Goal: Find specific page/section: Find specific page/section

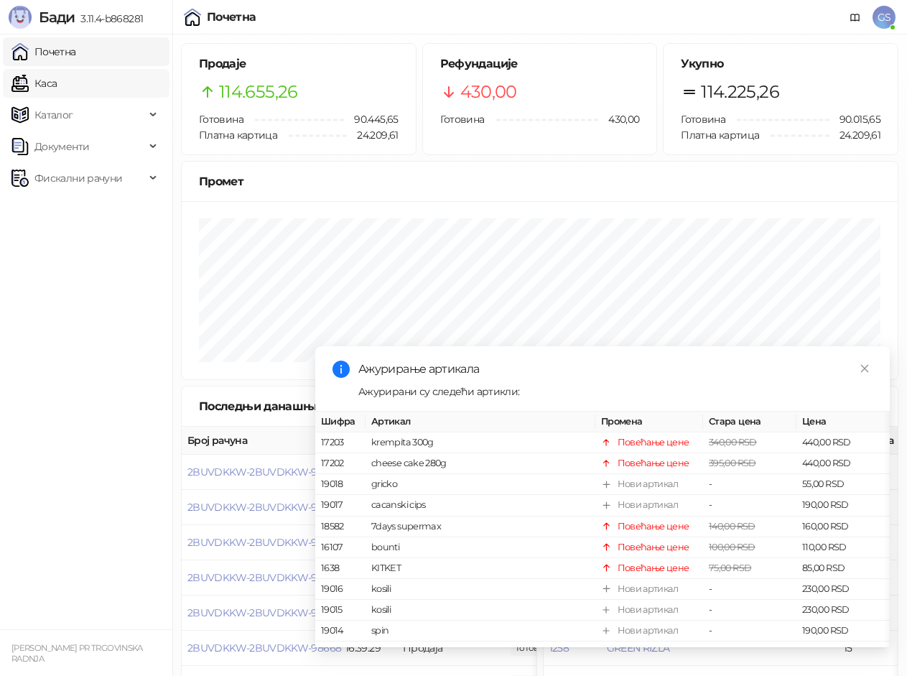
click at [57, 77] on link "Каса" at bounding box center [33, 83] width 45 height 29
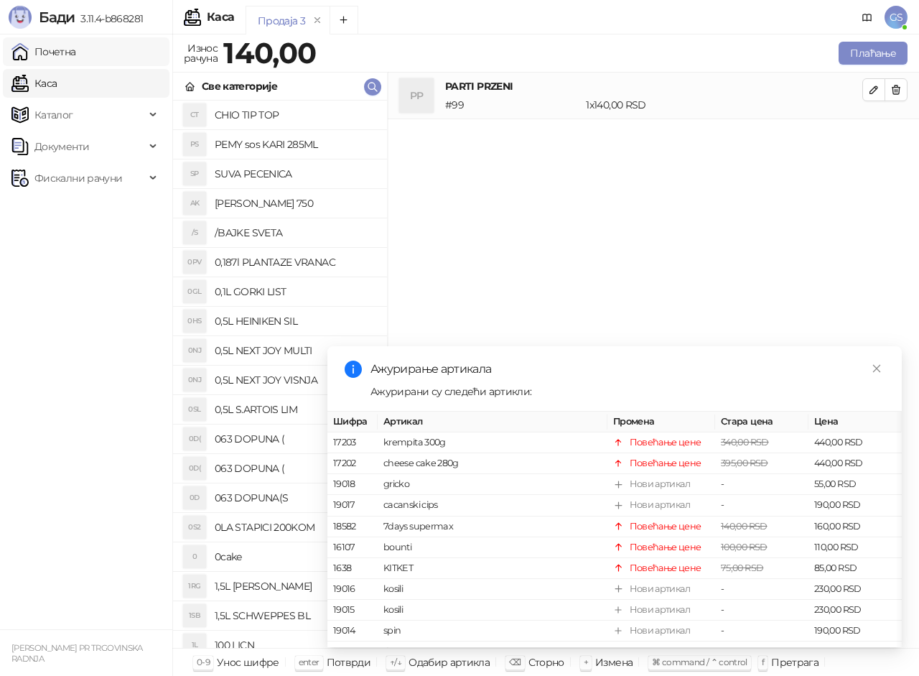
click at [76, 57] on link "Почетна" at bounding box center [43, 51] width 65 height 29
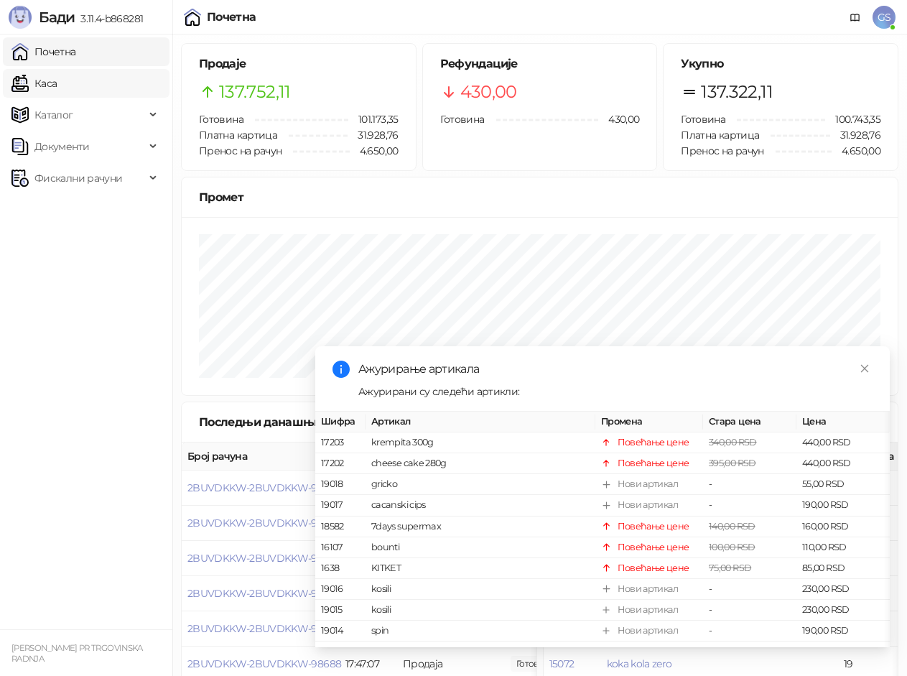
click at [57, 78] on link "Каса" at bounding box center [33, 83] width 45 height 29
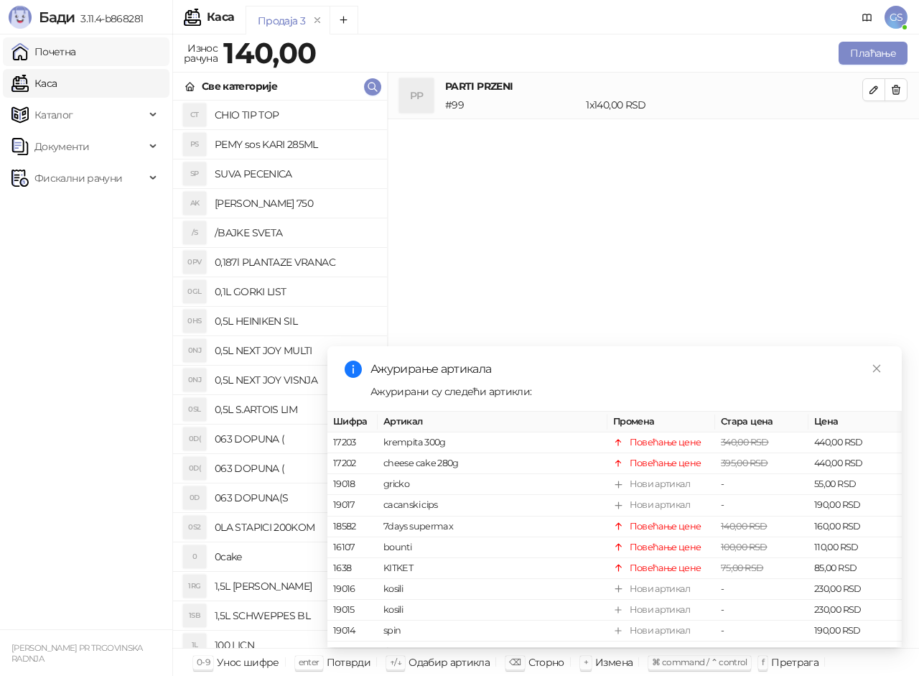
click at [76, 60] on link "Почетна" at bounding box center [43, 51] width 65 height 29
